Goal: Information Seeking & Learning: Learn about a topic

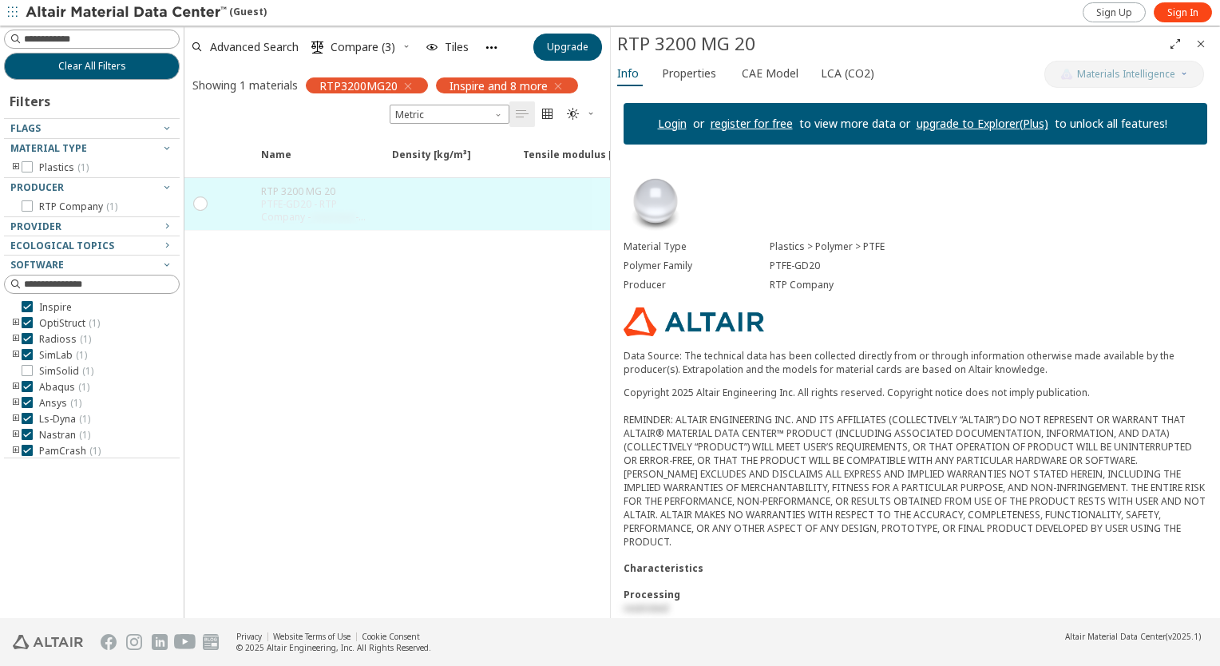
click at [400, 85] on span "button" at bounding box center [406, 86] width 17 height 16
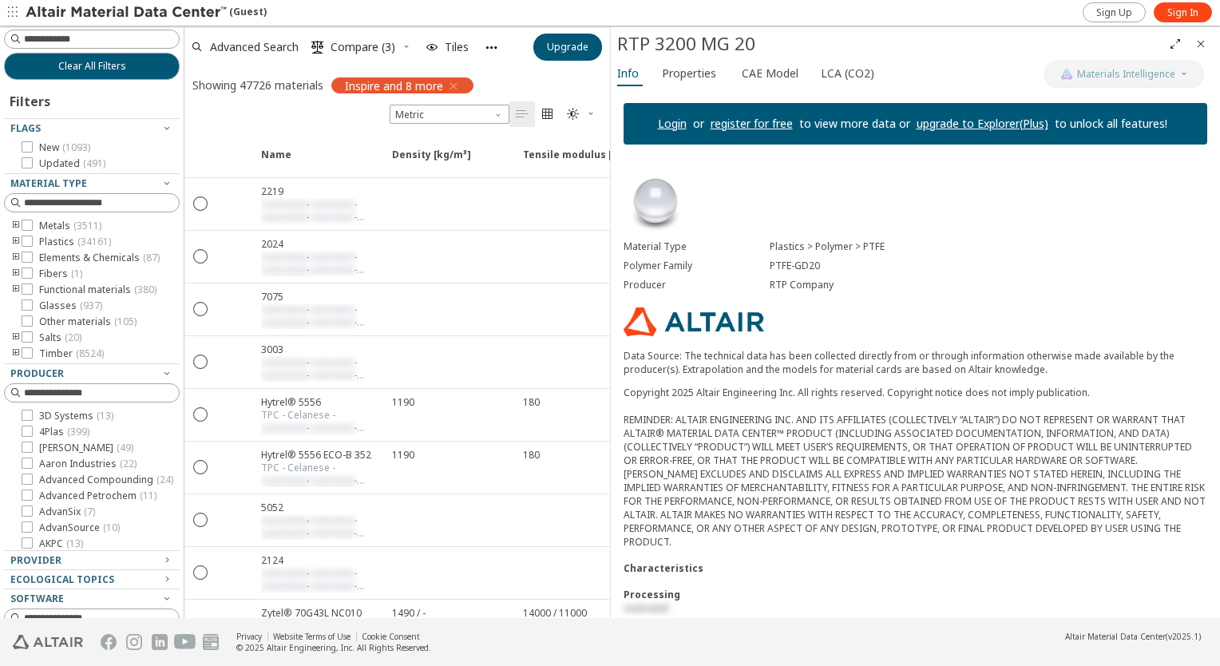
click at [454, 85] on icon "button" at bounding box center [453, 86] width 13 height 13
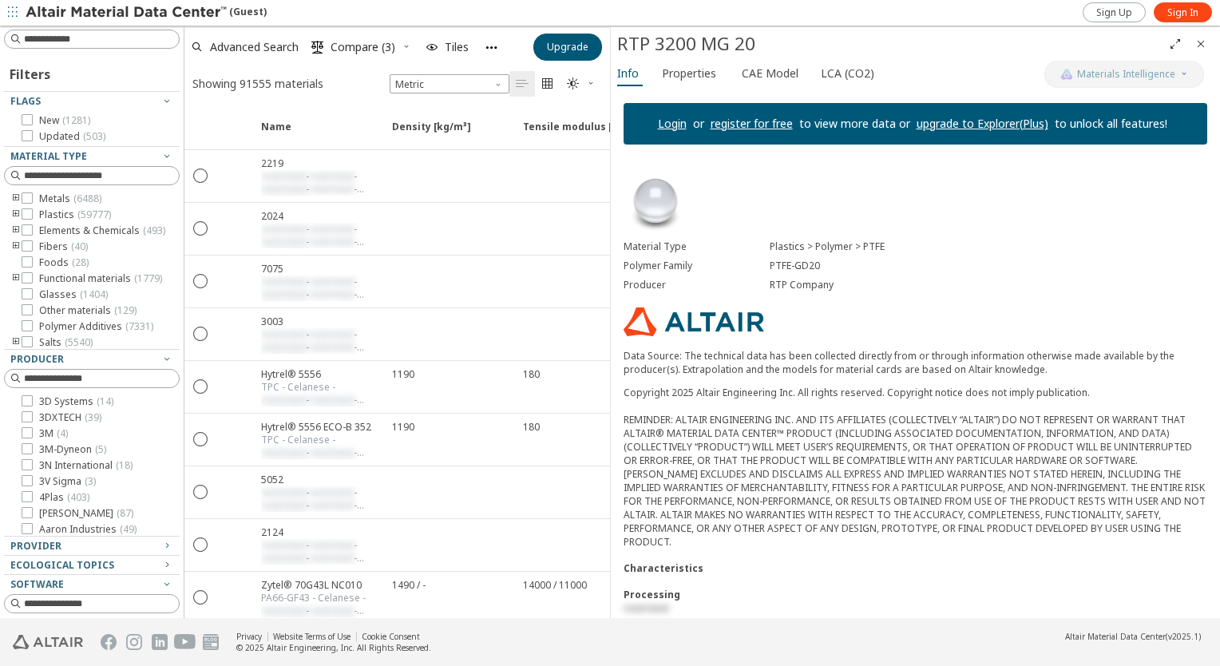
click at [17, 196] on icon "toogle group" at bounding box center [15, 198] width 11 height 13
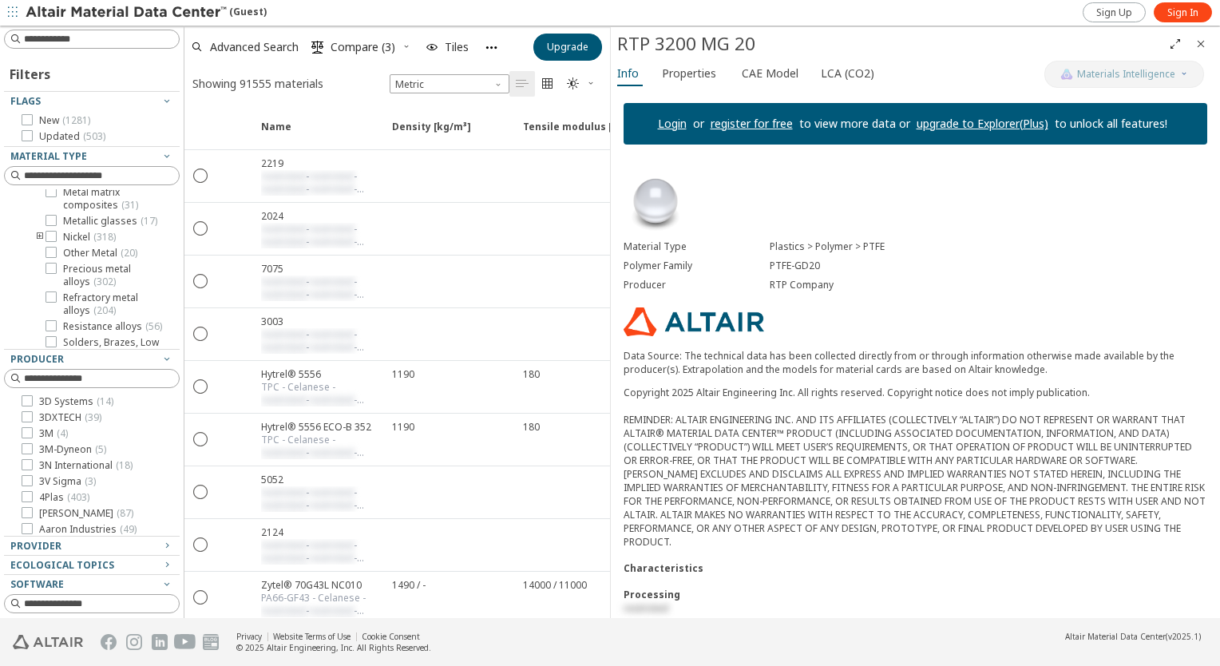
scroll to position [240, 0]
click at [41, 341] on div at bounding box center [88, 345] width 168 height 8
click at [54, 229] on icon at bounding box center [51, 223] width 11 height 11
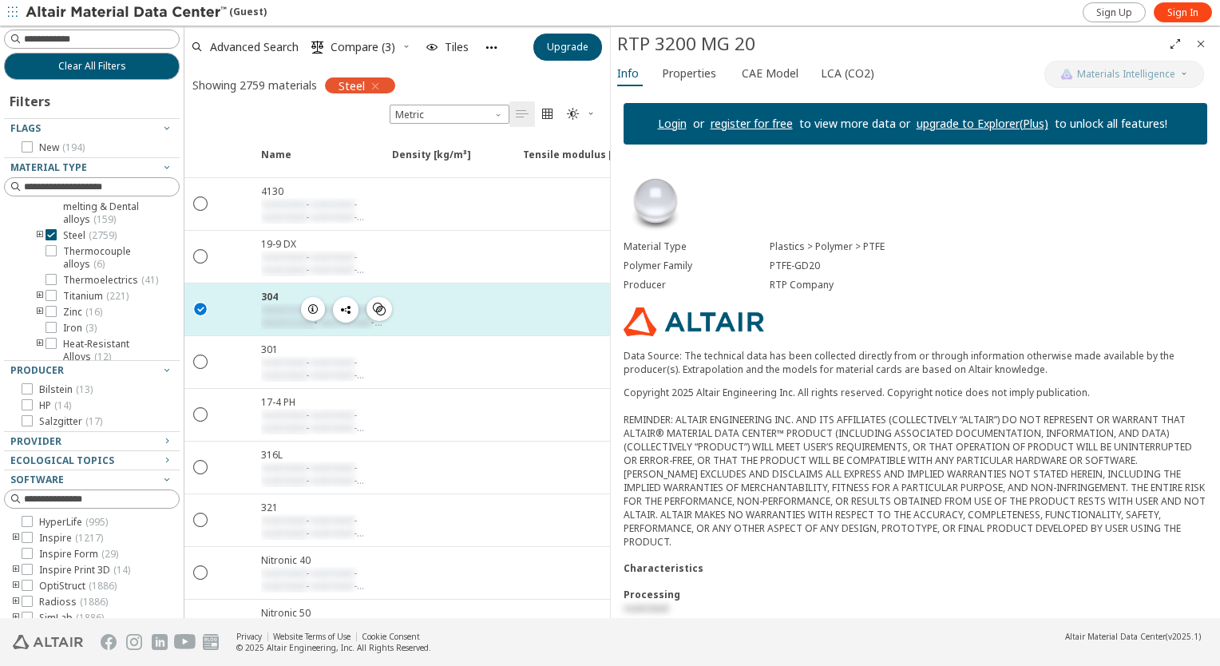
click at [200, 306] on icon "" at bounding box center [201, 308] width 14 height 14
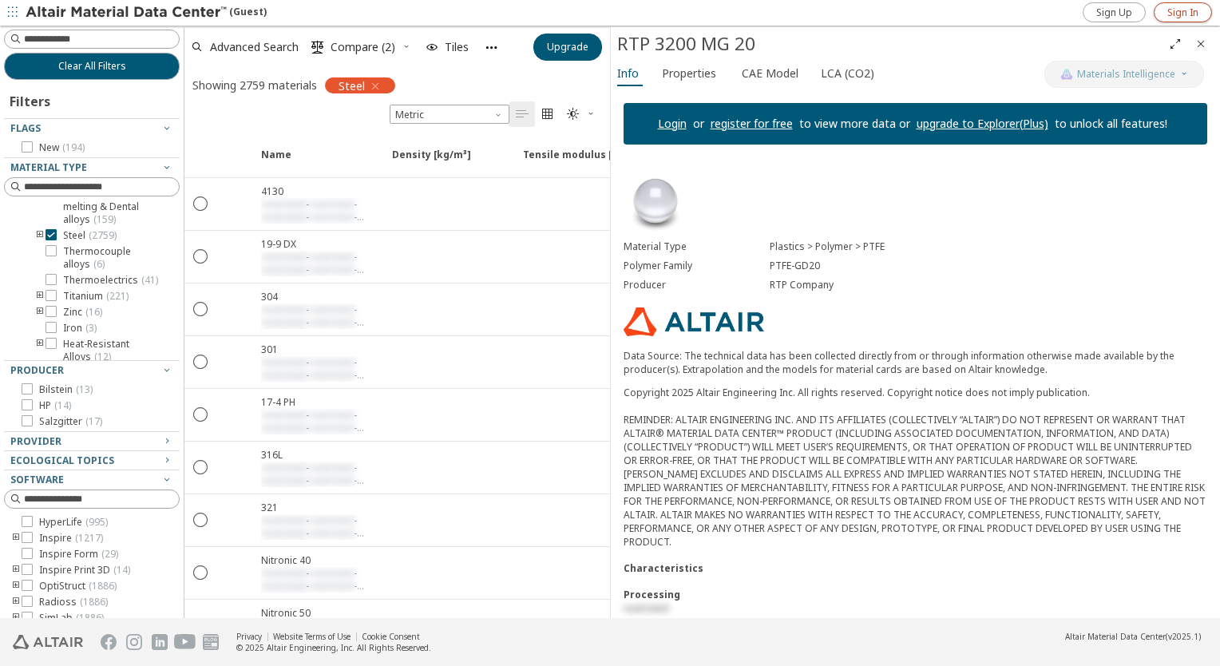
click at [1191, 14] on span "Sign In" at bounding box center [1182, 12] width 31 height 13
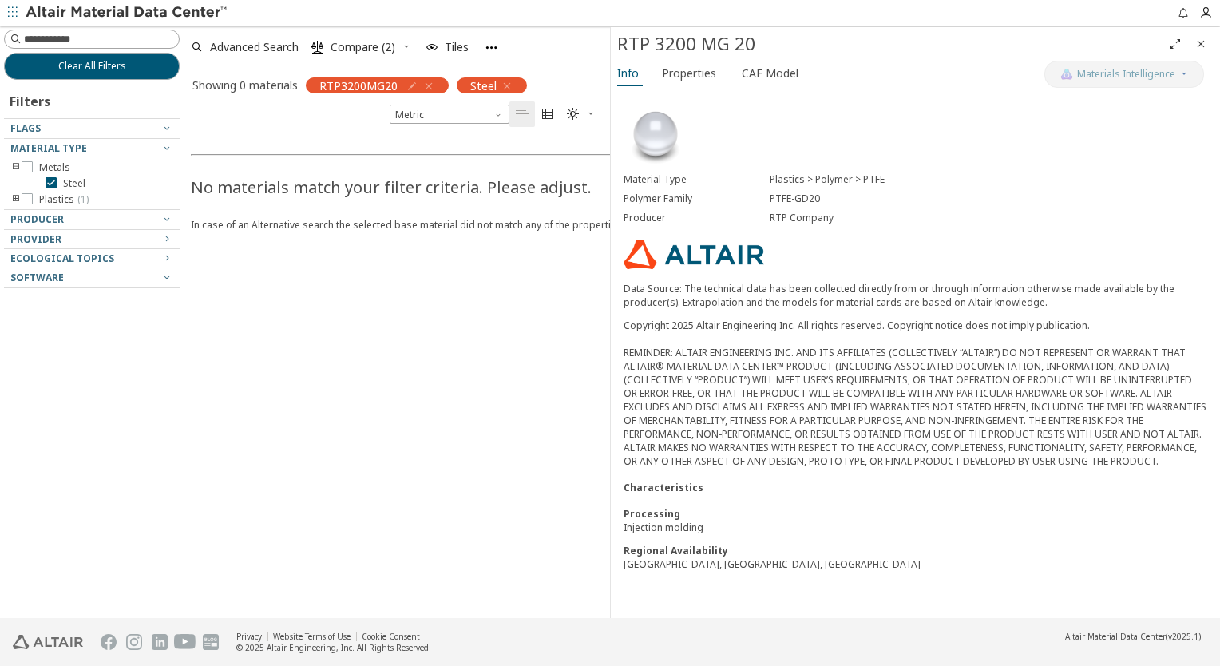
click at [431, 83] on icon "button" at bounding box center [428, 86] width 13 height 13
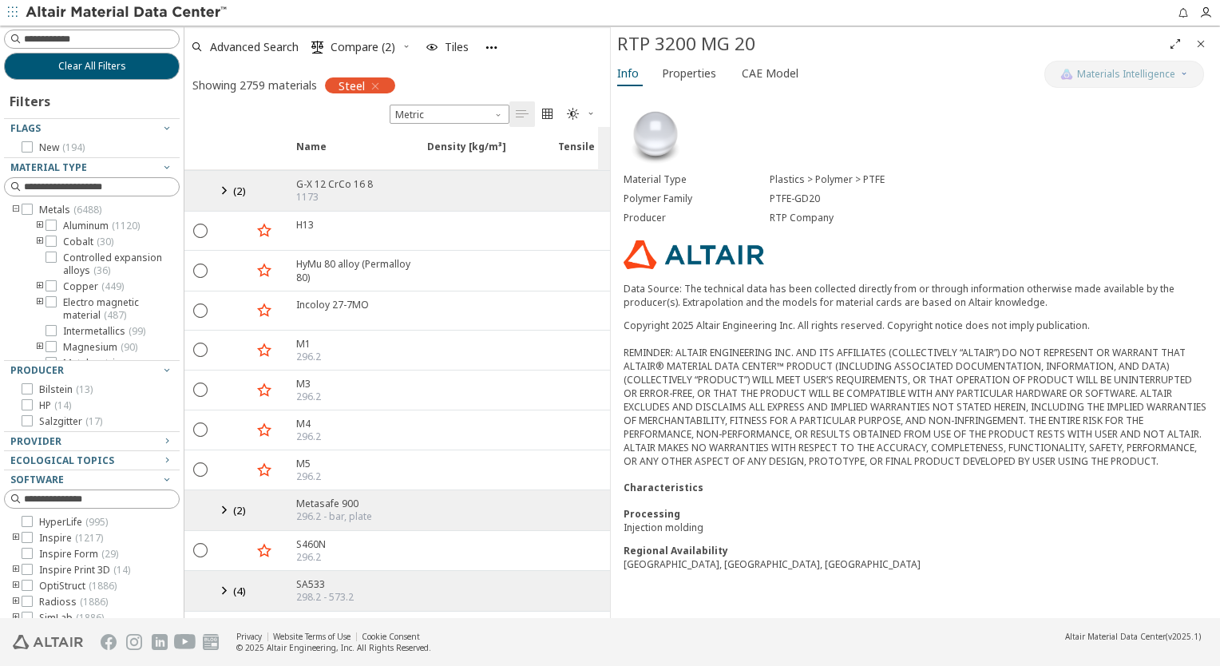
scroll to position [16671, 0]
